Goal: Transaction & Acquisition: Purchase product/service

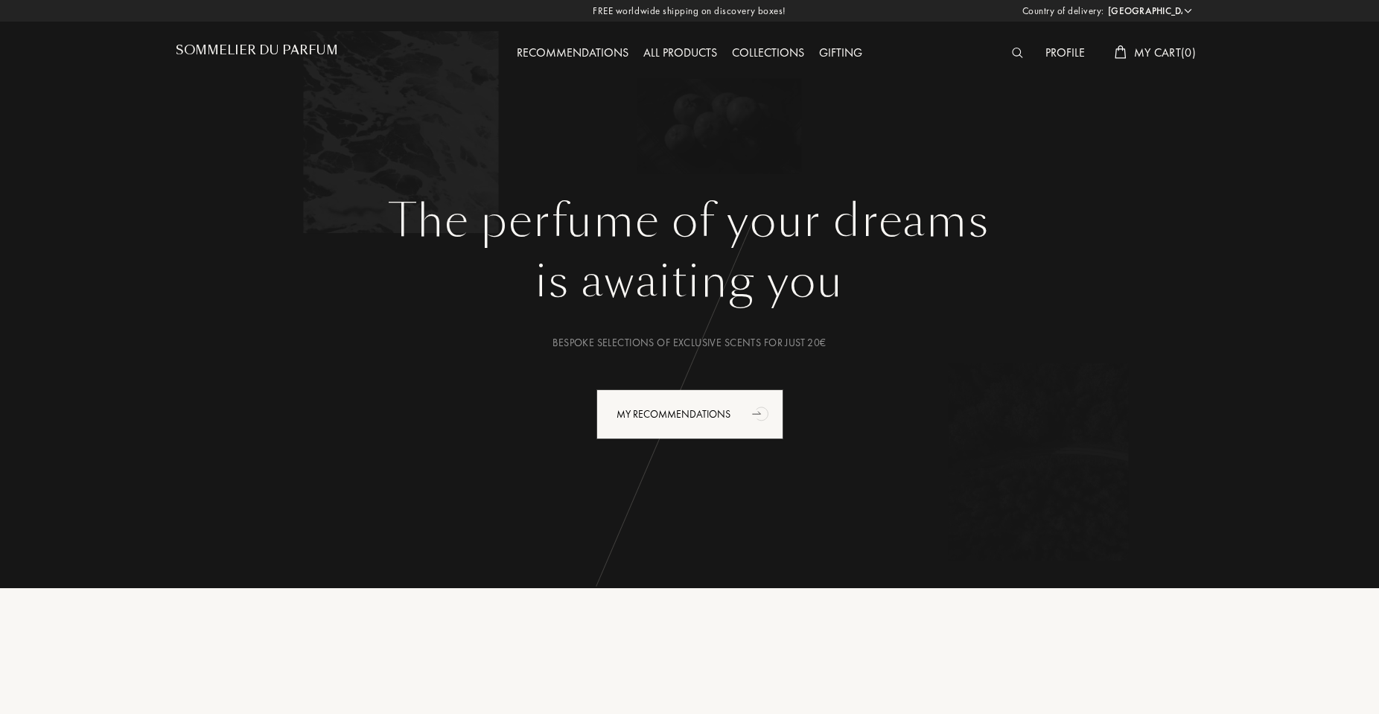
select select "CN"
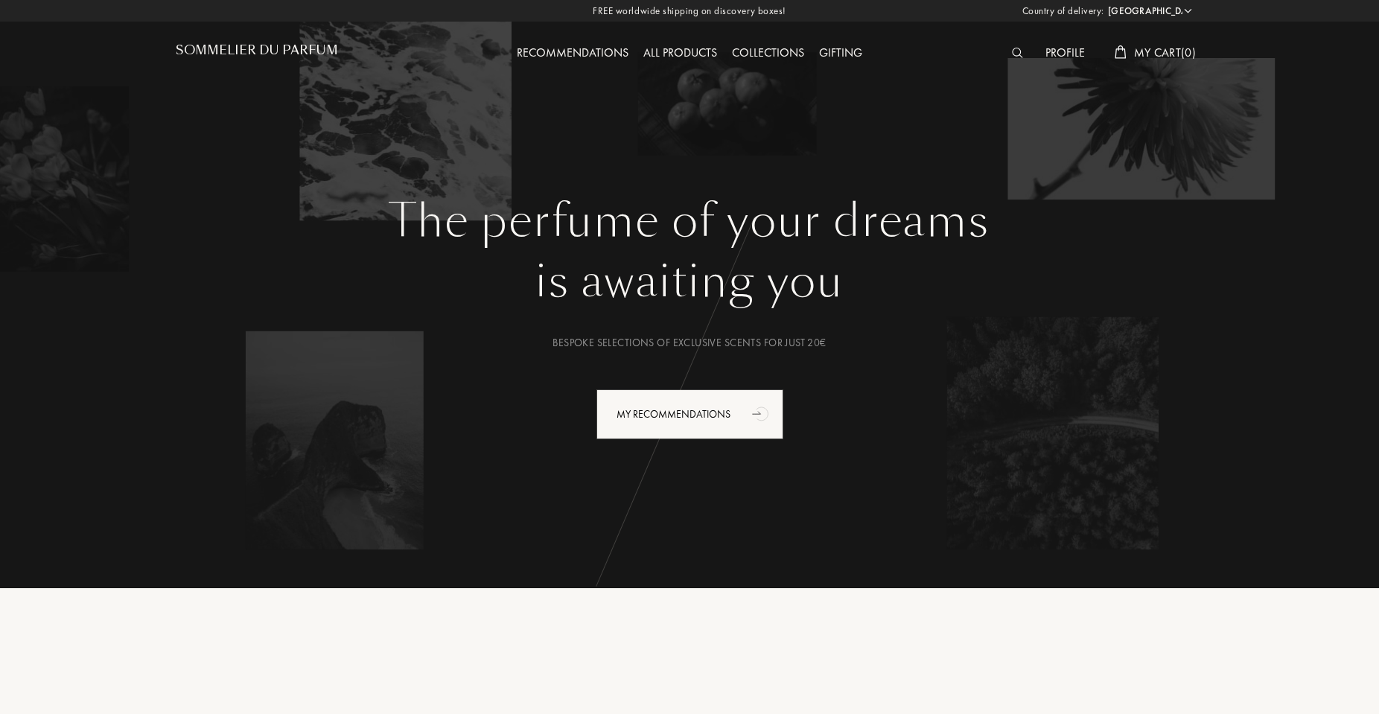
click at [1014, 54] on img at bounding box center [1017, 53] width 11 height 10
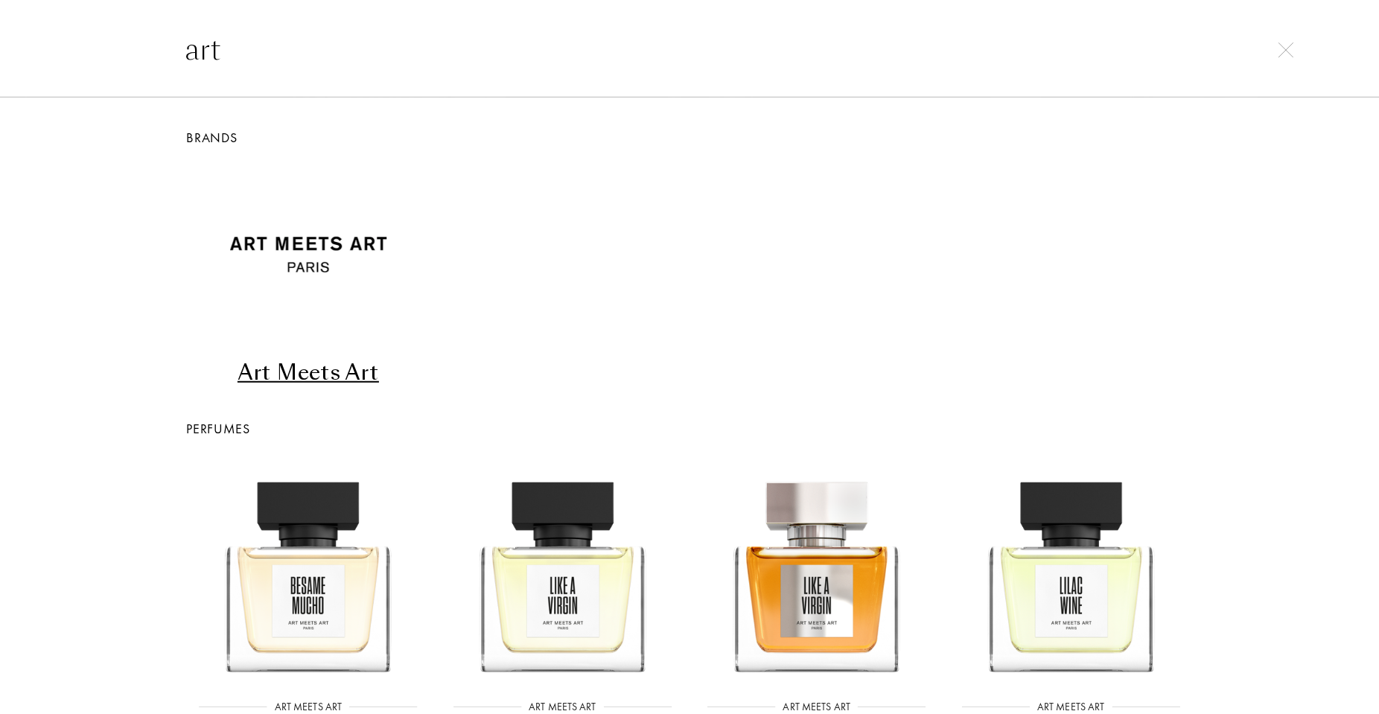
scroll to position [179, 0]
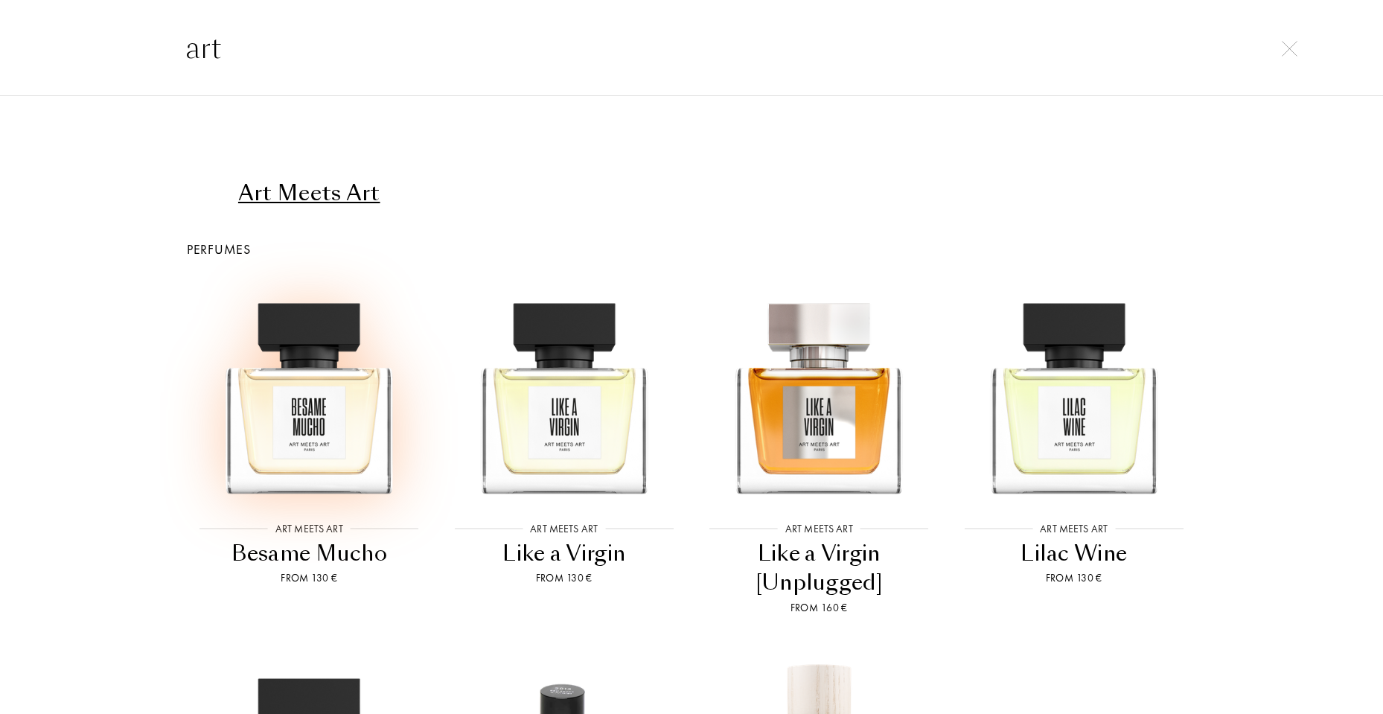
type input "art"
click at [332, 432] on img at bounding box center [308, 389] width 229 height 229
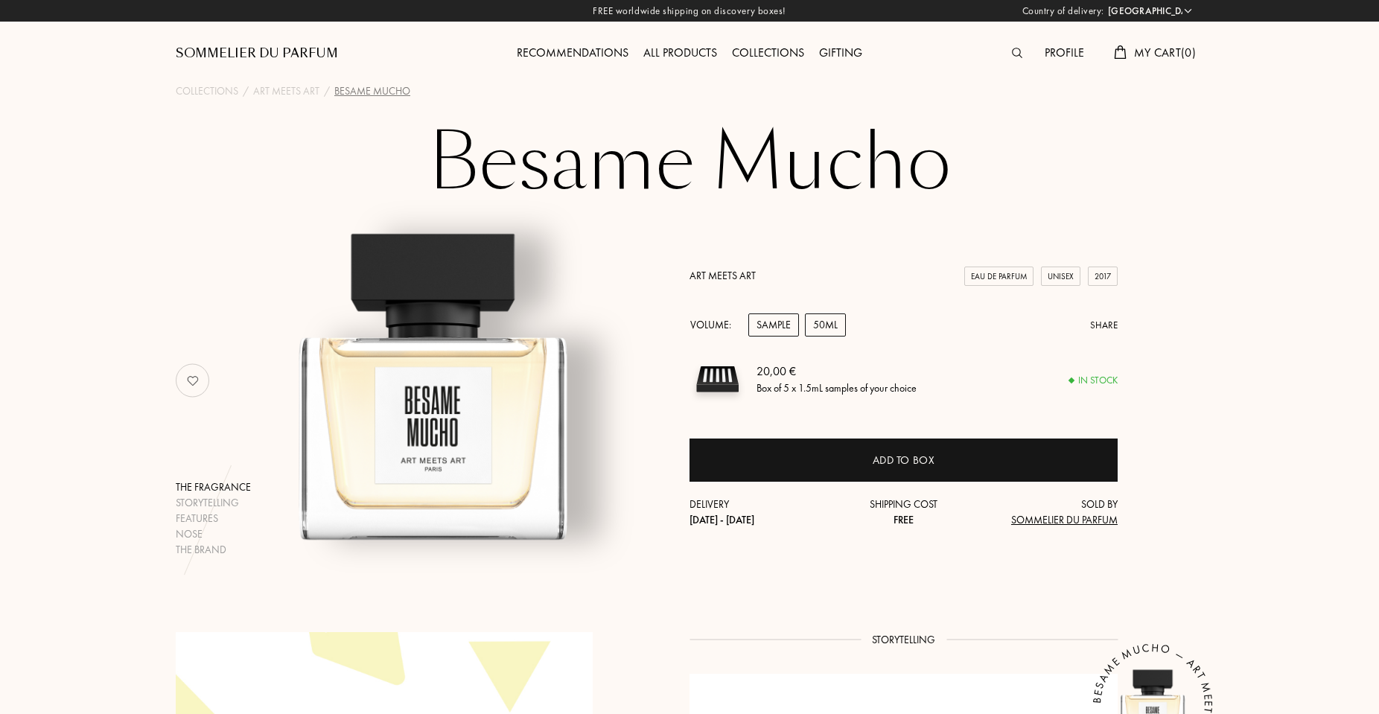
click at [823, 318] on div "50mL" at bounding box center [825, 324] width 41 height 23
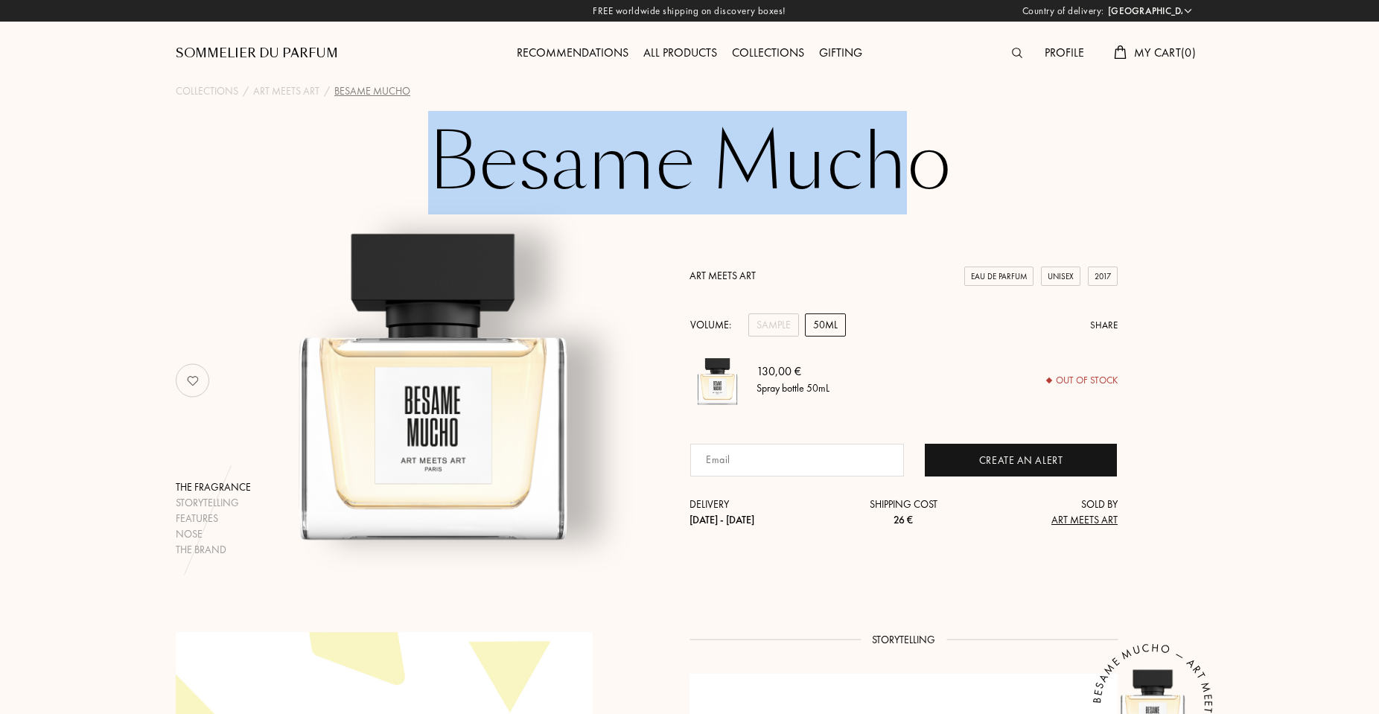
drag, startPoint x: 449, startPoint y: 154, endPoint x: 939, endPoint y: 144, distance: 490.7
click at [937, 146] on h1 "Besame Mucho" at bounding box center [689, 163] width 744 height 82
click at [939, 144] on h1 "Besame Mucho" at bounding box center [689, 163] width 744 height 82
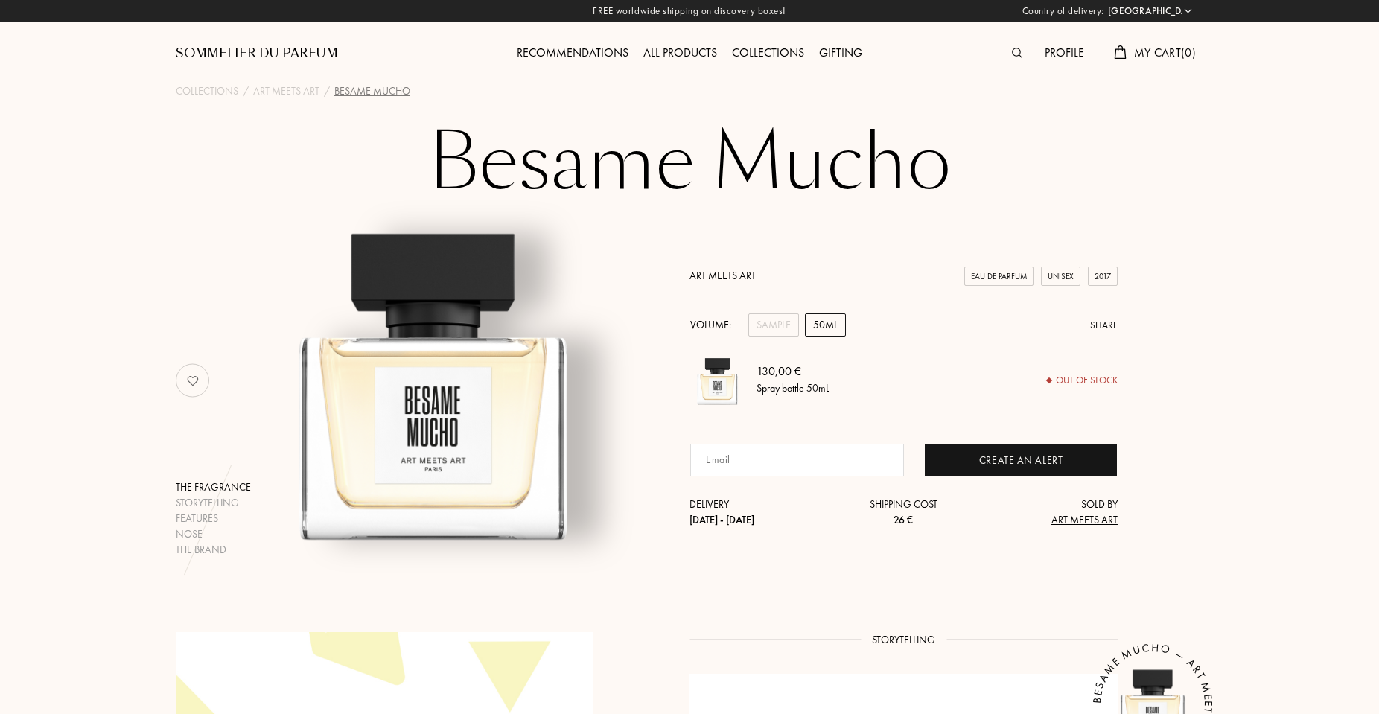
select select "FR"
click at [1104, 4] on select "Afghanistan Albania Algeria Andorra Angola Anguilla Antartica Antigua and Barbu…" at bounding box center [1148, 11] width 89 height 15
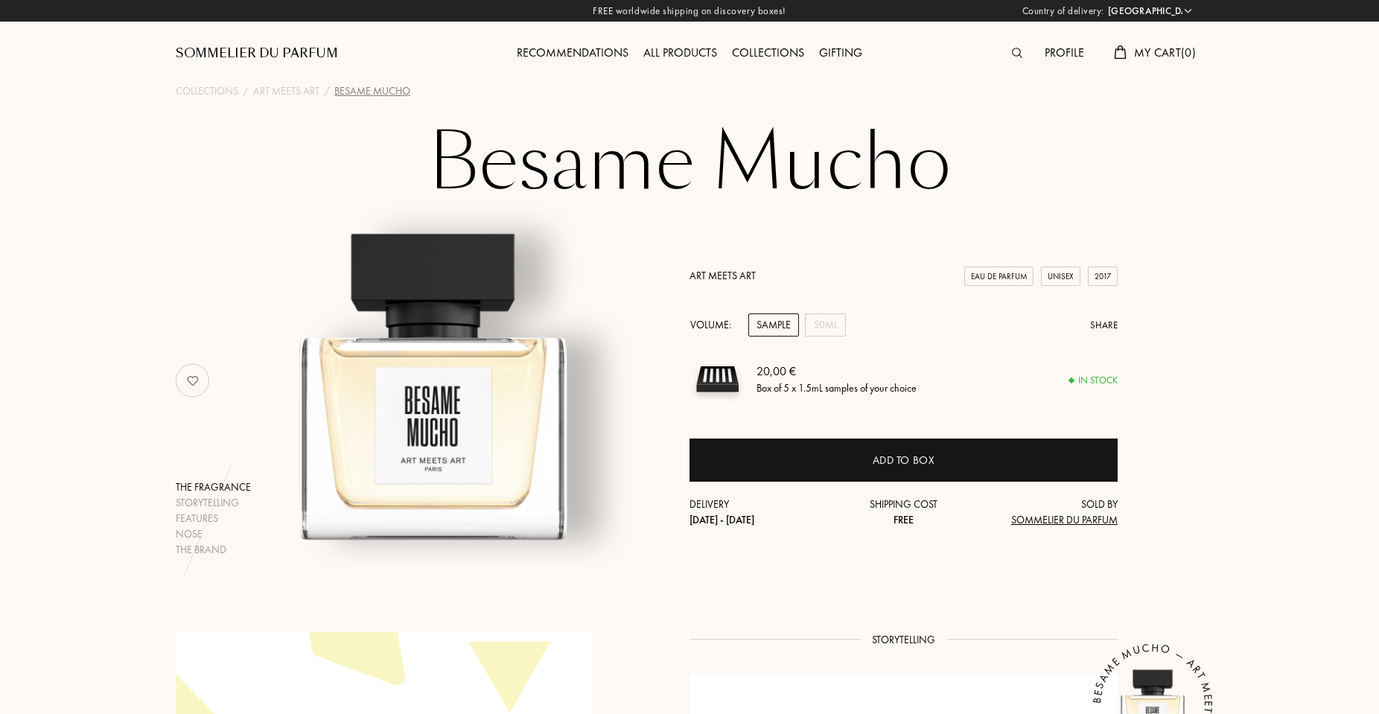
select select "FR"
click at [829, 321] on div "50mL" at bounding box center [825, 324] width 41 height 23
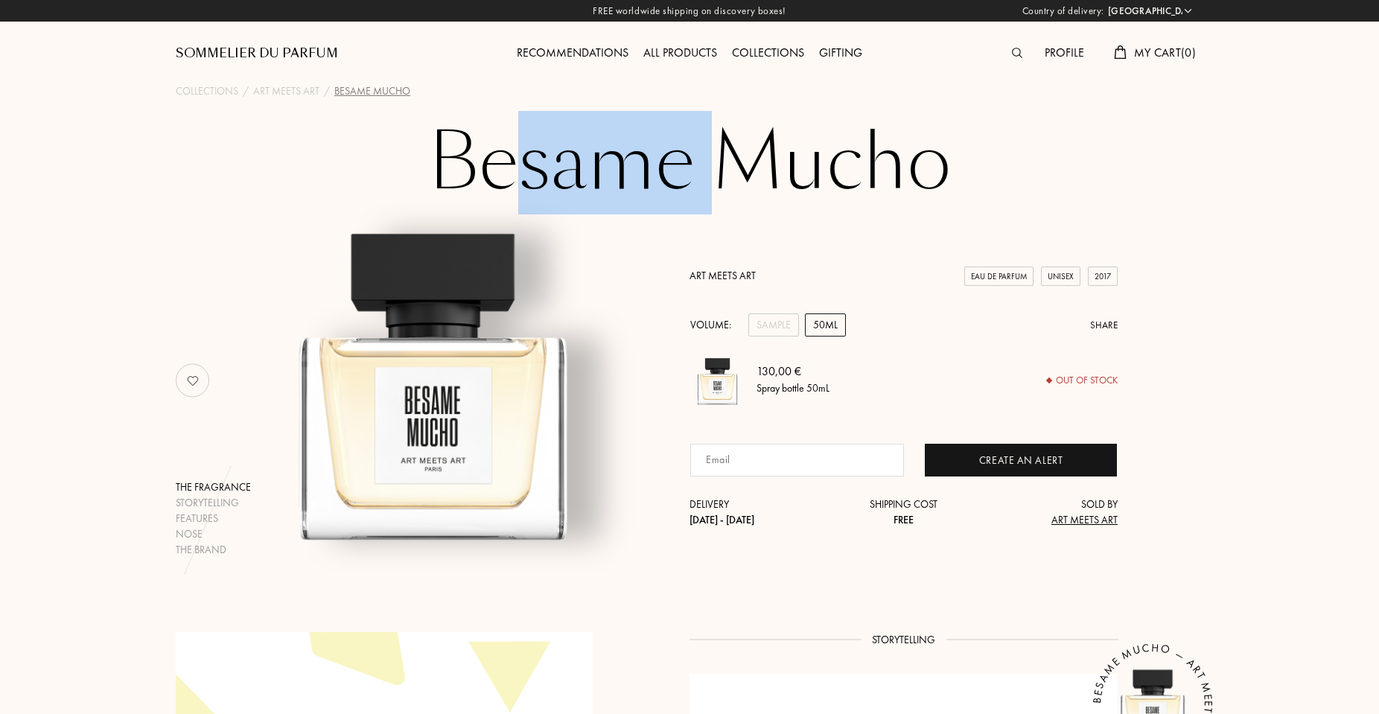
drag, startPoint x: 526, startPoint y: 165, endPoint x: 780, endPoint y: 168, distance: 253.9
click at [769, 169] on h1 "Besame Mucho" at bounding box center [689, 163] width 744 height 82
click at [780, 168] on h1 "Besame Mucho" at bounding box center [689, 163] width 744 height 82
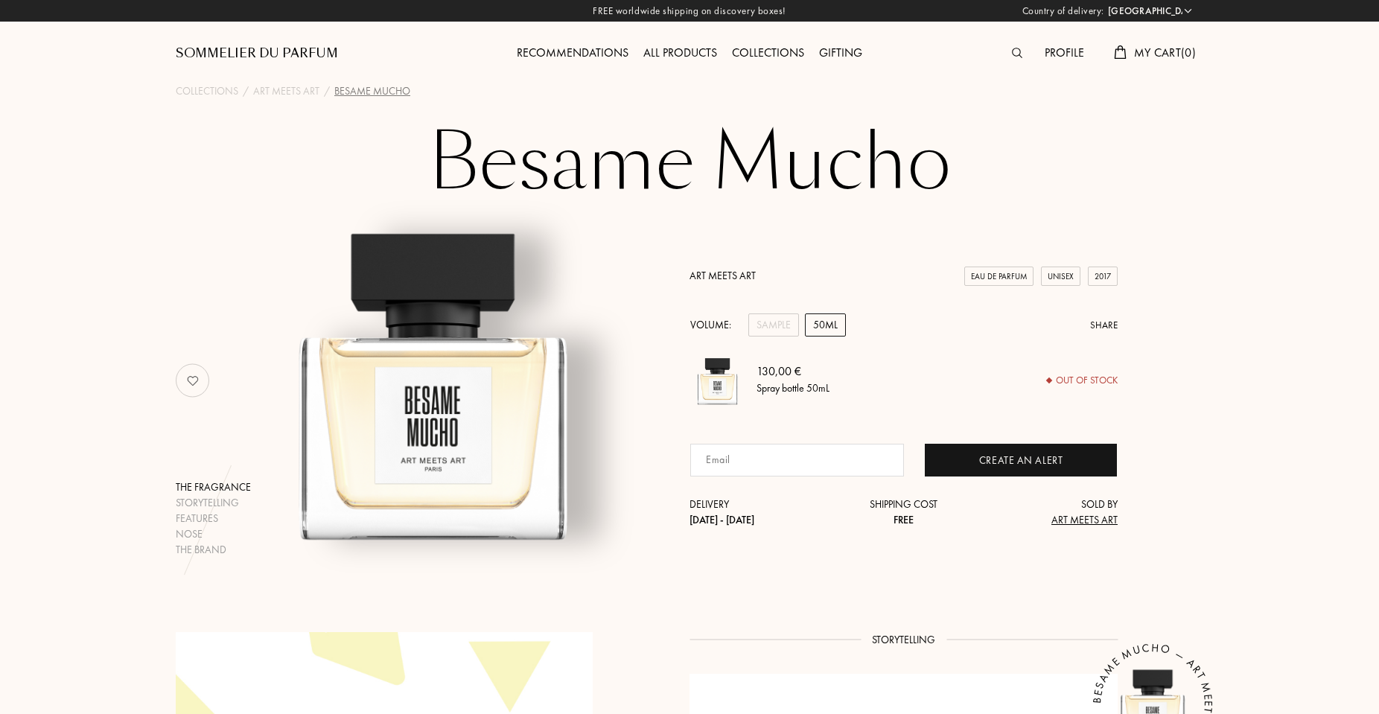
click at [512, 159] on h1 "Besame Mucho" at bounding box center [689, 163] width 744 height 82
